Goal: Information Seeking & Learning: Learn about a topic

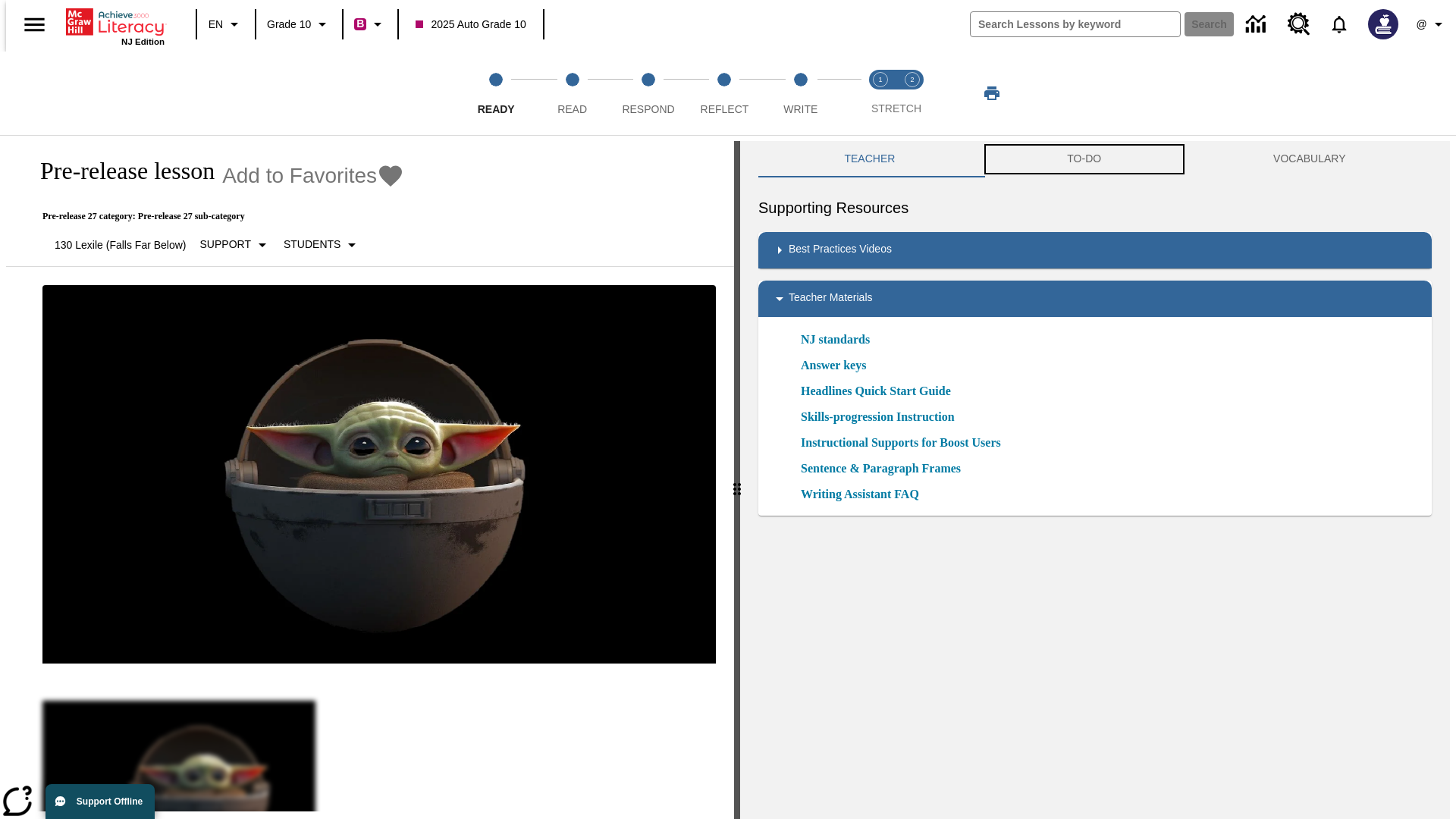
click at [1084, 159] on button "TO-DO" at bounding box center [1084, 158] width 206 height 36
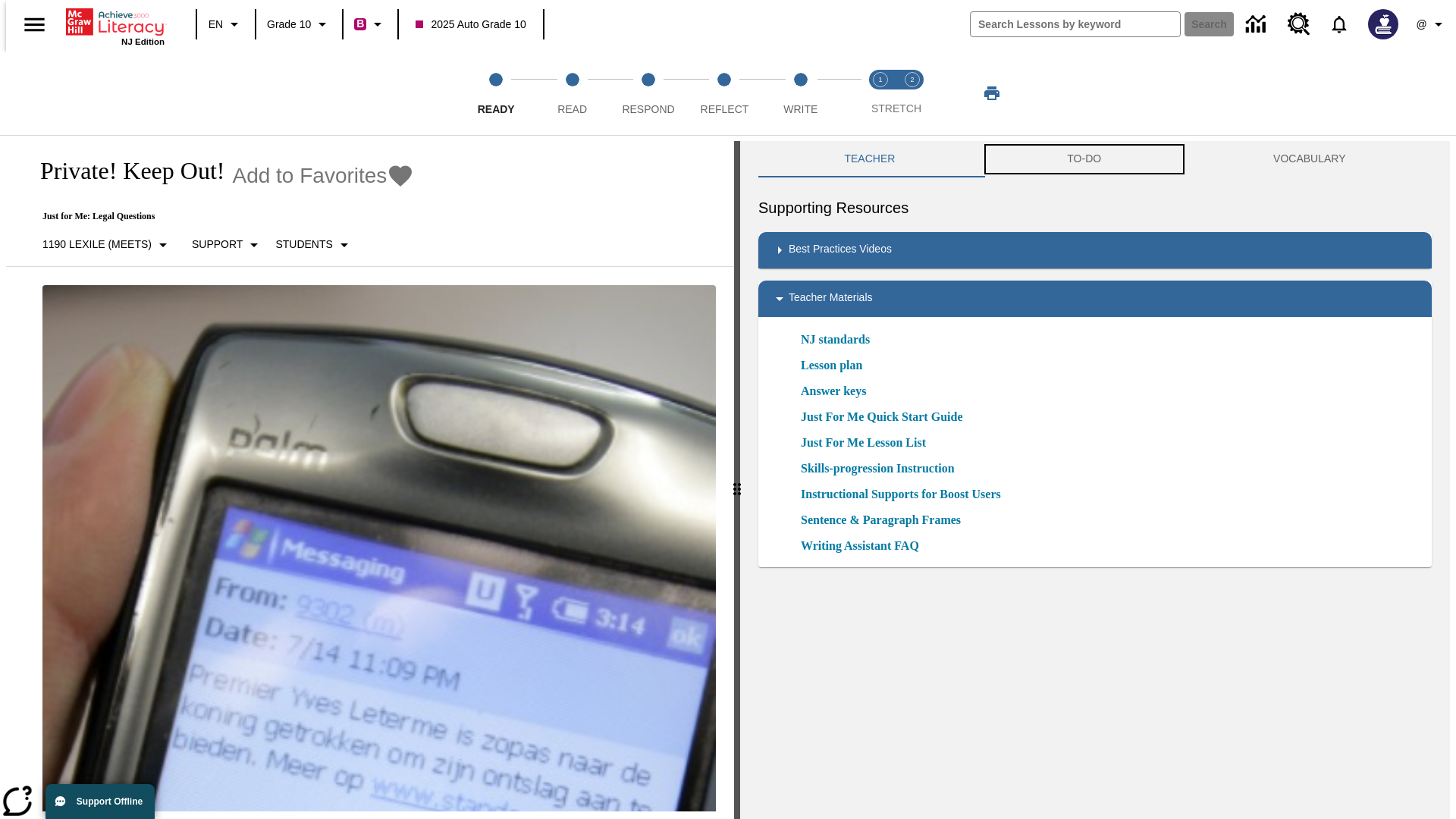
click at [1084, 159] on button "TO-DO" at bounding box center [1084, 158] width 206 height 36
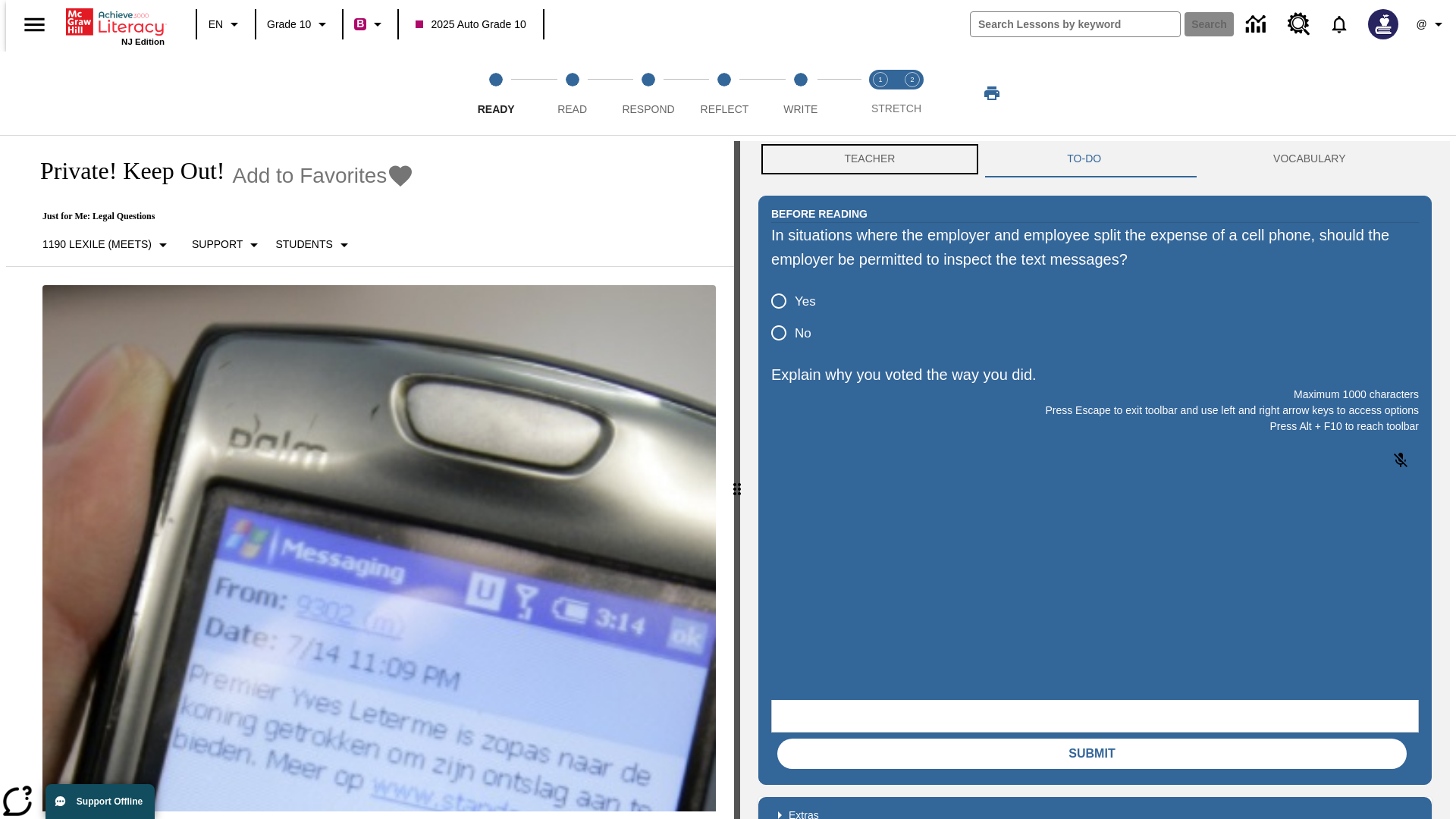
scroll to position [1, 0]
click at [865, 159] on button "Teacher" at bounding box center [870, 158] width 223 height 36
